Goal: Transaction & Acquisition: Purchase product/service

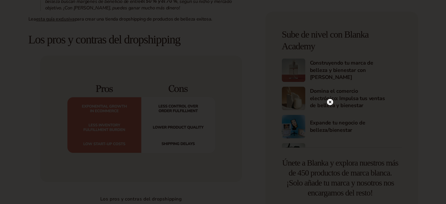
scroll to position [949, 0]
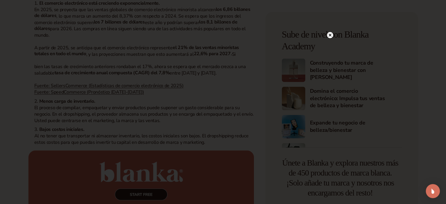
click at [331, 35] on circle at bounding box center [330, 35] width 6 height 6
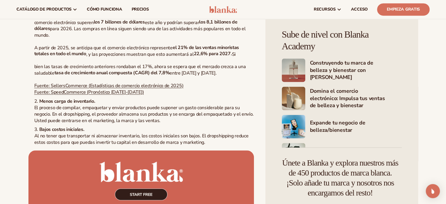
scroll to position [0, 0]
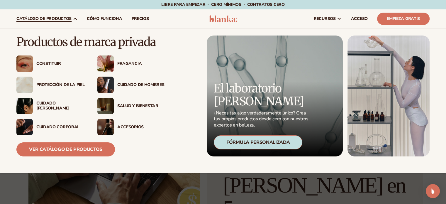
click at [42, 16] on font "catálogo de productos" at bounding box center [43, 19] width 55 height 6
click at [56, 84] on font "Protección de la piel" at bounding box center [60, 85] width 48 height 6
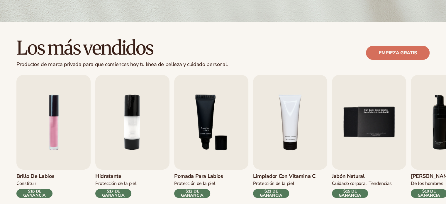
drag, startPoint x: 449, startPoint y: 22, endPoint x: 450, endPoint y: 42, distance: 19.6
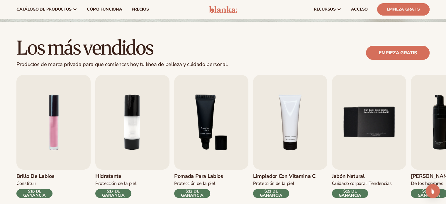
scroll to position [132, 0]
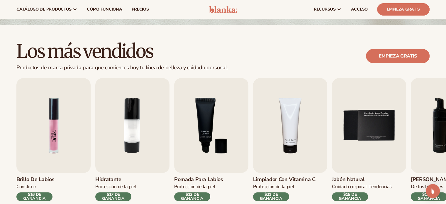
click at [63, 98] on img "1 / 9" at bounding box center [53, 125] width 74 height 95
click at [65, 99] on img "1 / 9" at bounding box center [53, 125] width 74 height 95
click at [31, 181] on font "Brillo de labios" at bounding box center [35, 178] width 38 height 7
click at [47, 179] on font "Brillo de labios" at bounding box center [35, 178] width 38 height 7
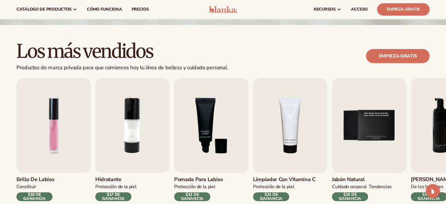
click at [47, 179] on font "Brillo de labios" at bounding box center [35, 178] width 38 height 7
click at [68, 131] on img "1 / 9" at bounding box center [53, 125] width 74 height 95
click at [47, 196] on font "$16 DE GANANCIA" at bounding box center [34, 196] width 36 height 8
click at [191, 42] on h2 "Los más vendidos" at bounding box center [121, 51] width 211 height 20
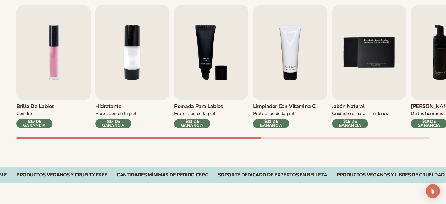
scroll to position [214, 0]
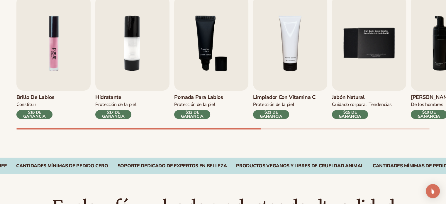
click at [45, 56] on img "1 / 9" at bounding box center [53, 43] width 74 height 95
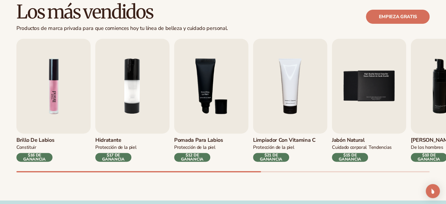
scroll to position [176, 0]
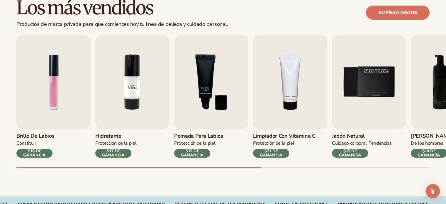
click at [133, 96] on img "2 / 9" at bounding box center [132, 82] width 74 height 95
click at [107, 136] on font "Hidratante" at bounding box center [108, 135] width 26 height 7
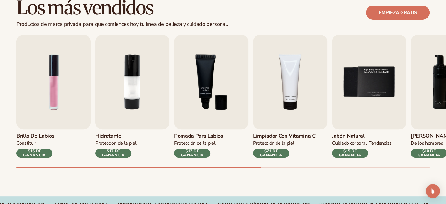
click at [30, 134] on font "Brillo de labios" at bounding box center [35, 135] width 38 height 7
click at [40, 154] on font "$16 DE GANANCIA" at bounding box center [34, 153] width 23 height 10
